Goal: Information Seeking & Learning: Learn about a topic

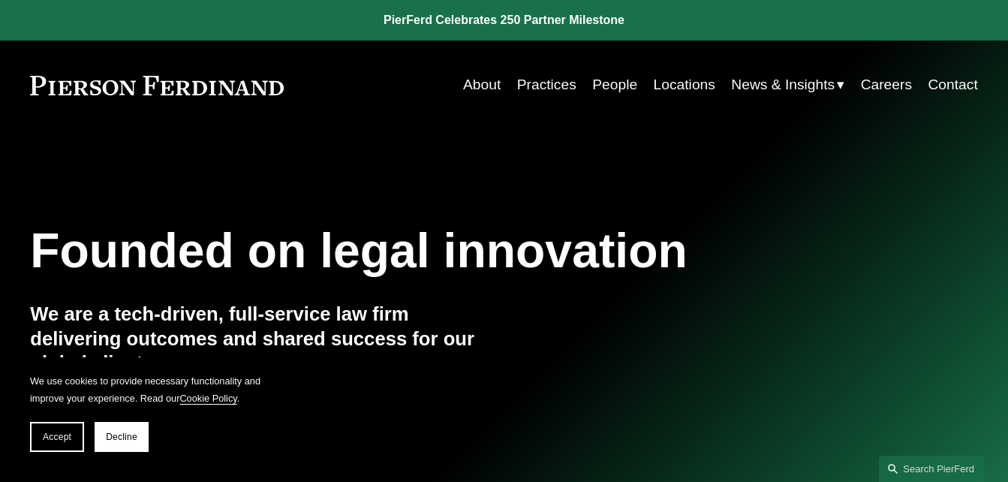
click at [475, 81] on link "About" at bounding box center [482, 85] width 38 height 29
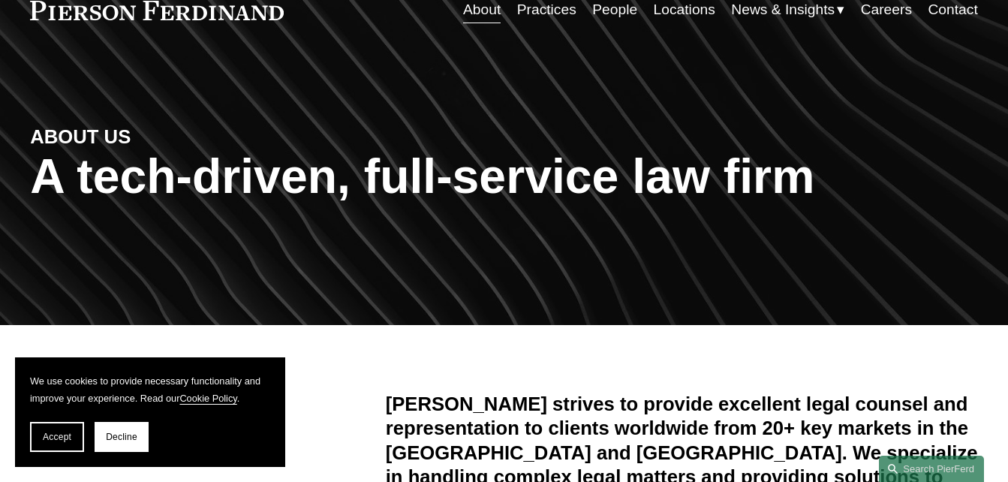
scroll to position [300, 0]
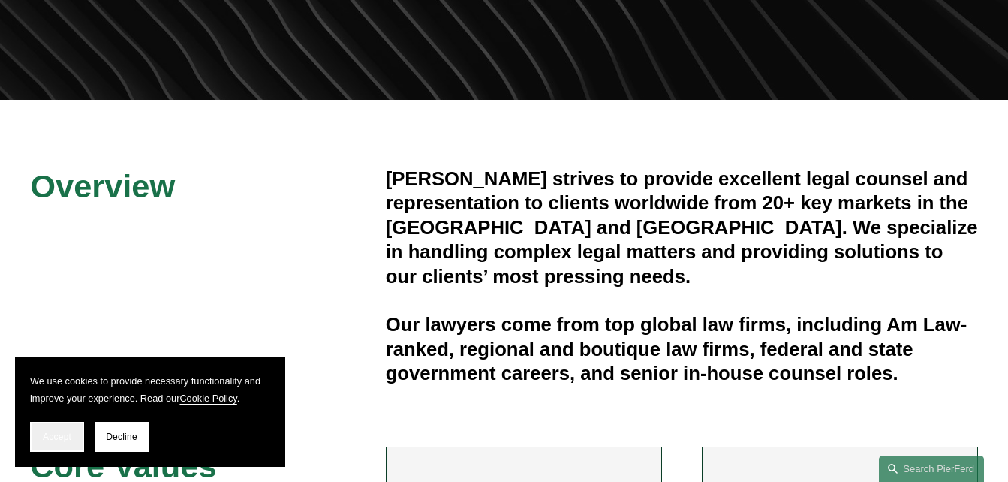
click at [68, 439] on span "Accept" at bounding box center [57, 436] width 29 height 11
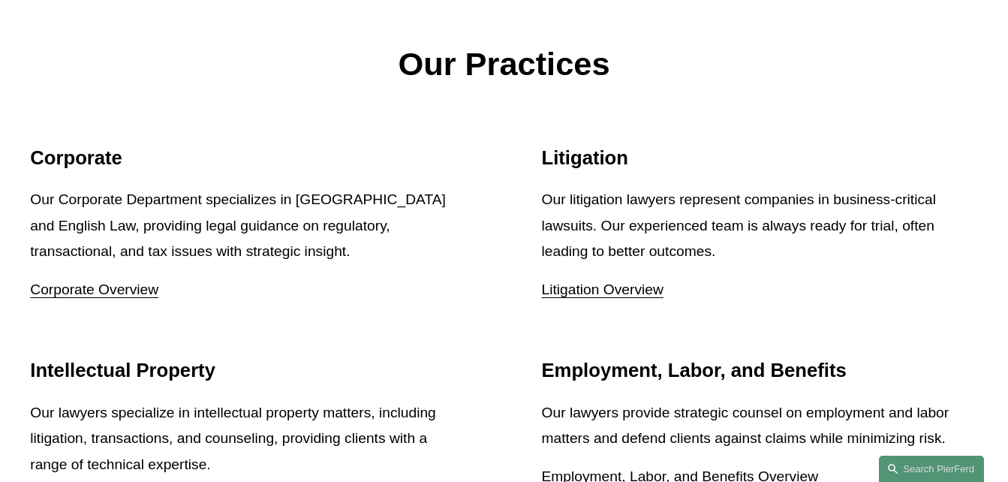
scroll to position [1201, 0]
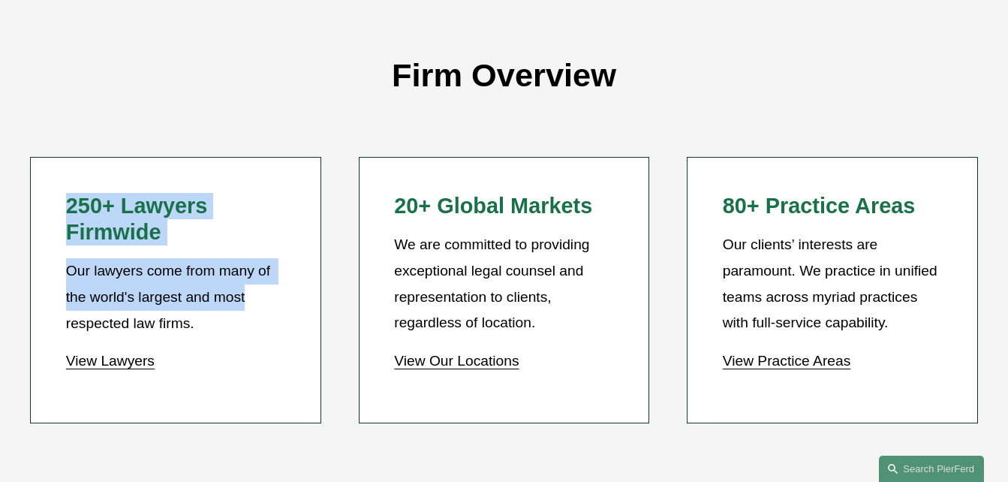
drag, startPoint x: 64, startPoint y: 196, endPoint x: 249, endPoint y: 308, distance: 216.4
click at [249, 308] on li "250+ Lawyers Firmwide Our lawyers come from many of the world's largest and mos…" at bounding box center [175, 290] width 290 height 266
drag, startPoint x: 249, startPoint y: 308, endPoint x: 250, endPoint y: 316, distance: 8.3
click at [250, 316] on p "Our lawyers come from many of the world's largest and most respected law firms." at bounding box center [176, 297] width 220 height 78
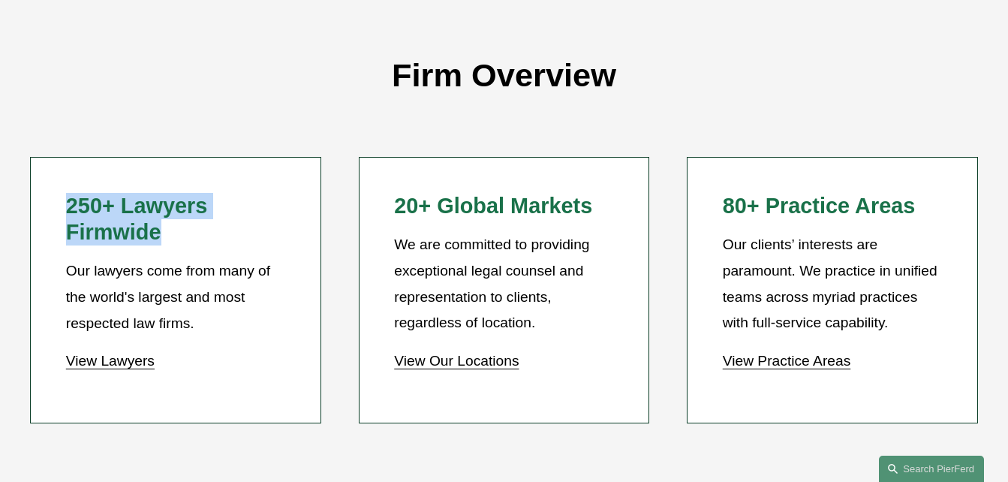
drag, startPoint x: 79, startPoint y: 203, endPoint x: 248, endPoint y: 216, distance: 169.3
click at [248, 216] on li "250+ Lawyers Firmwide Our lawyers come from many of the world's largest and mos…" at bounding box center [175, 290] width 290 height 266
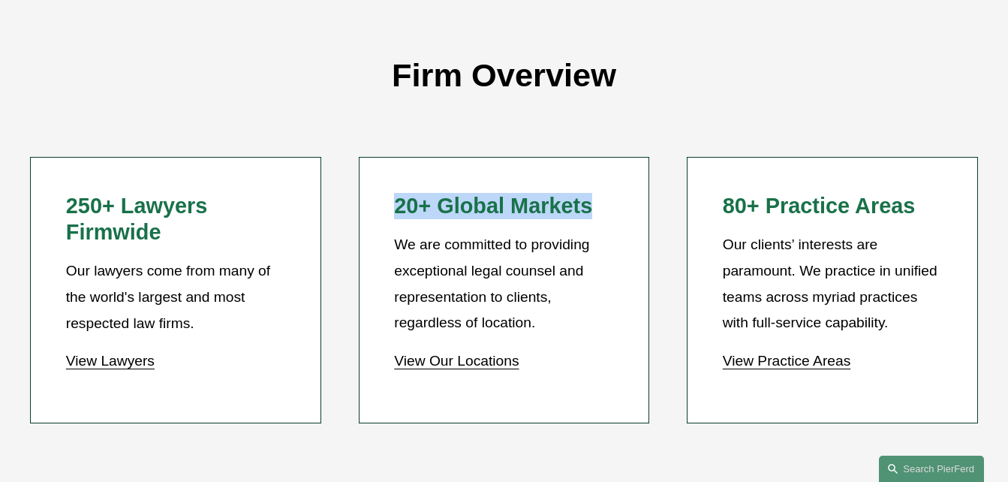
drag, startPoint x: 248, startPoint y: 216, endPoint x: 614, endPoint y: 209, distance: 366.2
click at [614, 209] on li "20+ Global Markets We are committed to providing exceptional legal counsel and …" at bounding box center [504, 290] width 290 height 266
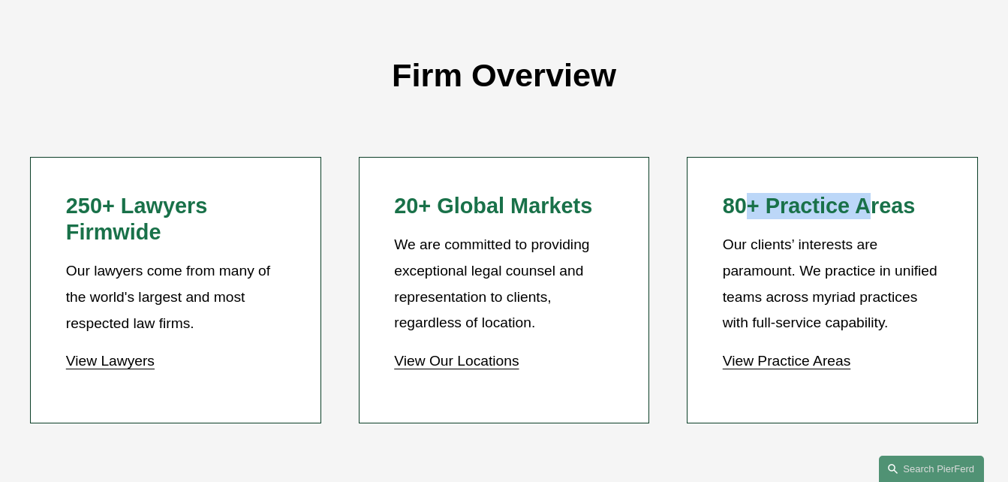
drag, startPoint x: 614, startPoint y: 209, endPoint x: 891, endPoint y: 208, distance: 276.9
click at [891, 208] on h2 "80+ Practice Areas" at bounding box center [833, 206] width 220 height 26
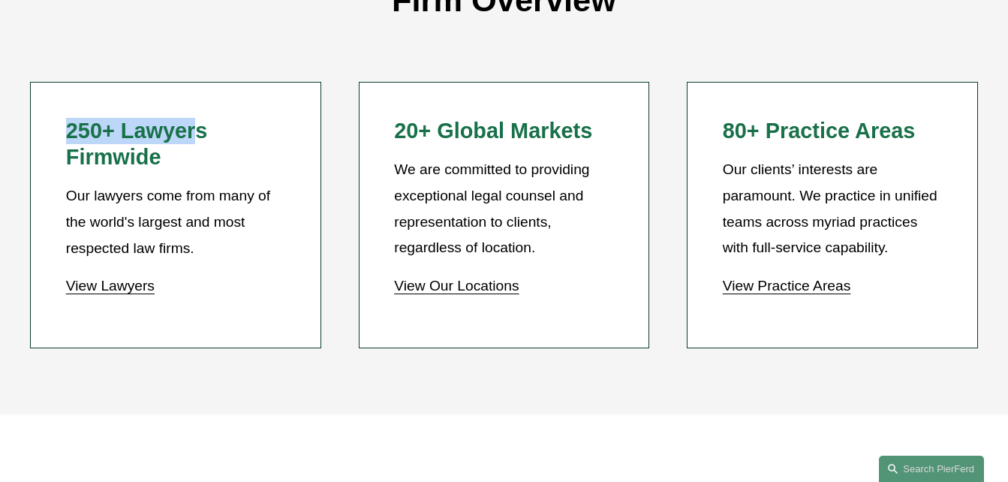
drag, startPoint x: 62, startPoint y: 125, endPoint x: 200, endPoint y: 131, distance: 139.0
click at [200, 131] on li "250+ Lawyers Firmwide Our lawyers come from many of the world's largest and mos…" at bounding box center [175, 215] width 290 height 266
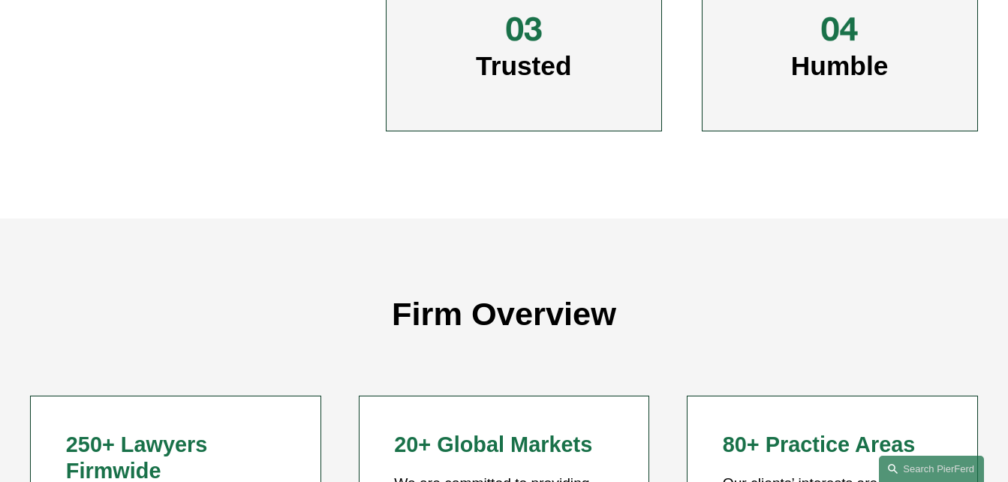
drag, startPoint x: 200, startPoint y: 131, endPoint x: 311, endPoint y: -2, distance: 173.2
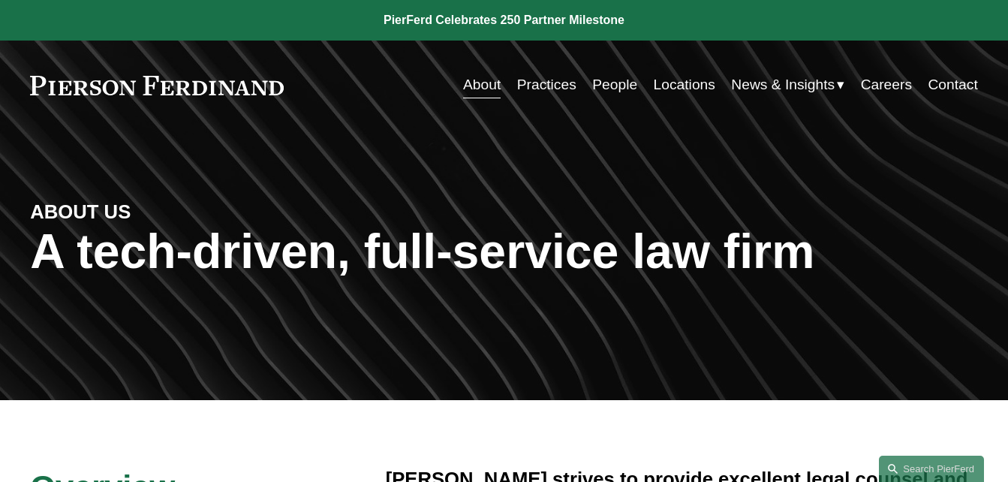
click at [483, 83] on link "About" at bounding box center [482, 85] width 38 height 29
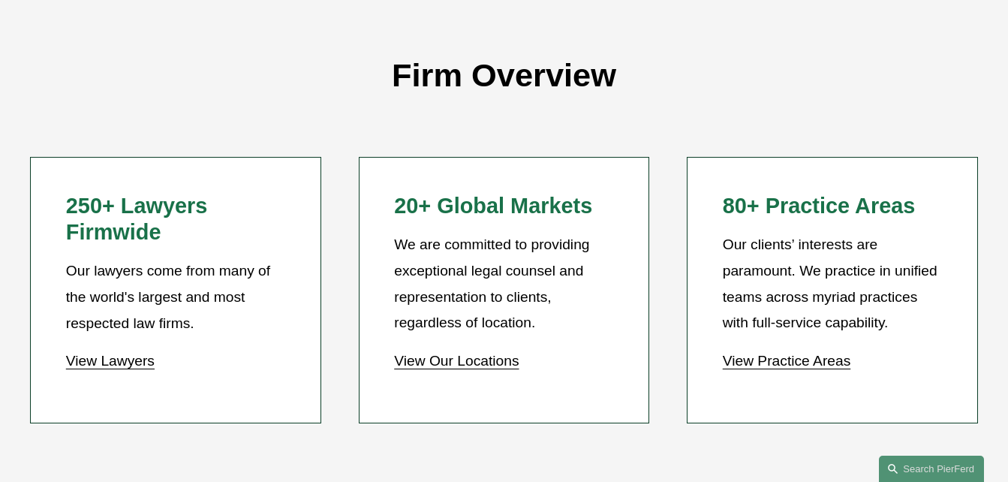
scroll to position [975, 0]
